Goal: Complete application form: Complete application form

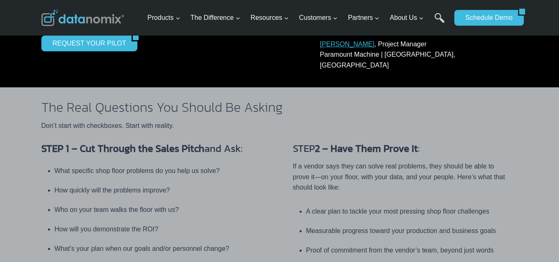
scroll to position [414, 0]
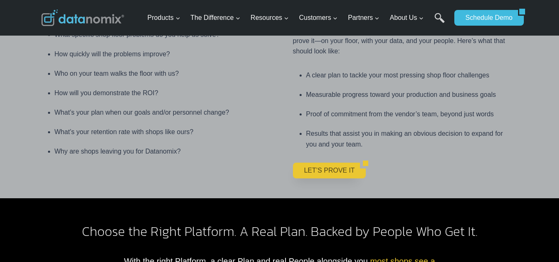
click at [316, 163] on link "LET’S PROVE IT" at bounding box center [327, 171] width 68 height 16
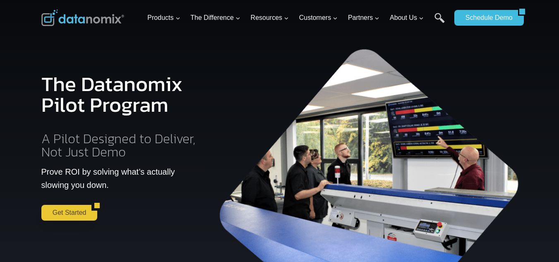
click at [51, 210] on link "Get Started" at bounding box center [66, 213] width 51 height 16
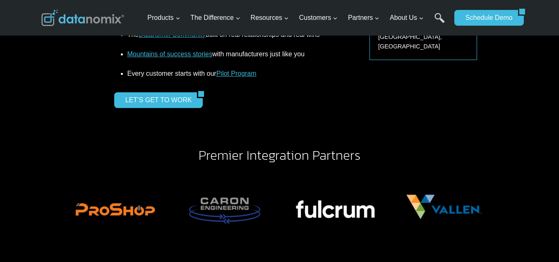
scroll to position [1311, 0]
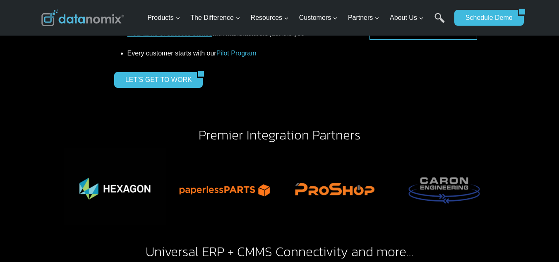
click at [256, 83] on div "LET’S GET TO WORK" at bounding box center [223, 80] width 219 height 16
